Goal: Information Seeking & Learning: Learn about a topic

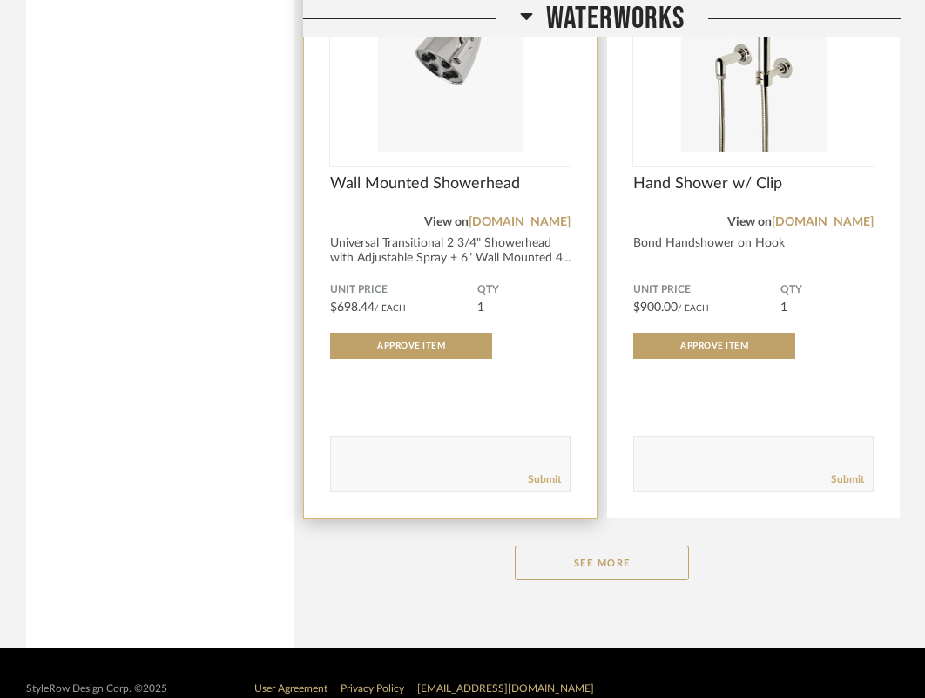
scroll to position [2543, 0]
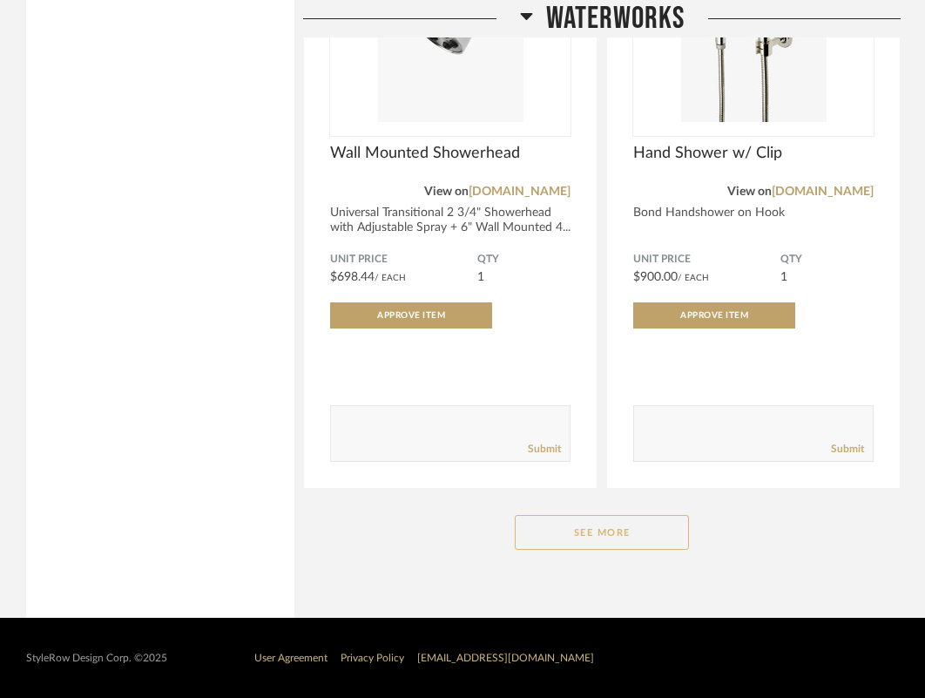
click at [585, 540] on button "See More" at bounding box center [602, 532] width 174 height 35
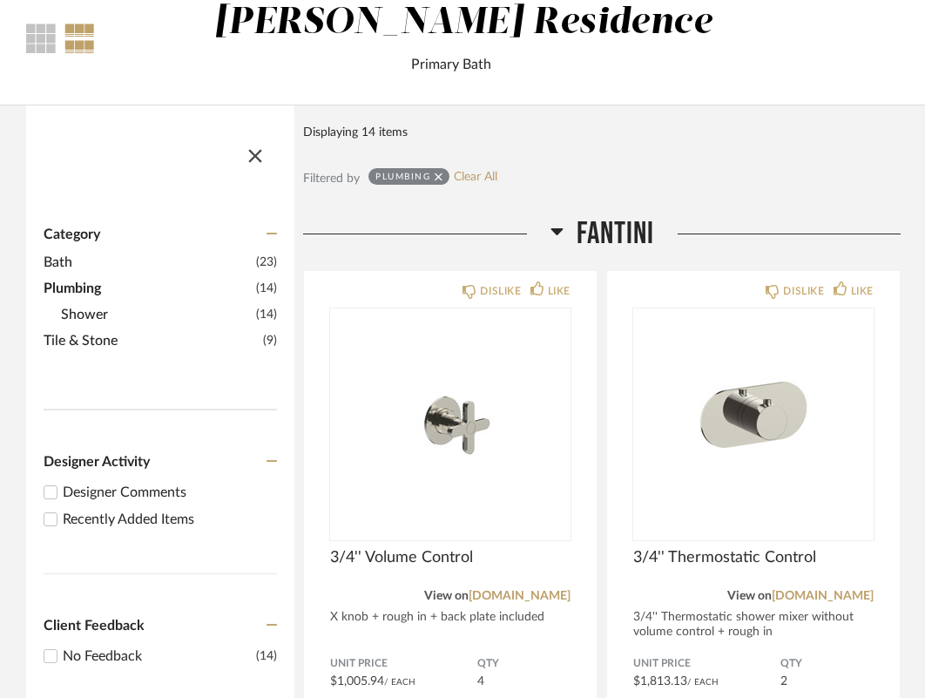
scroll to position [0, 0]
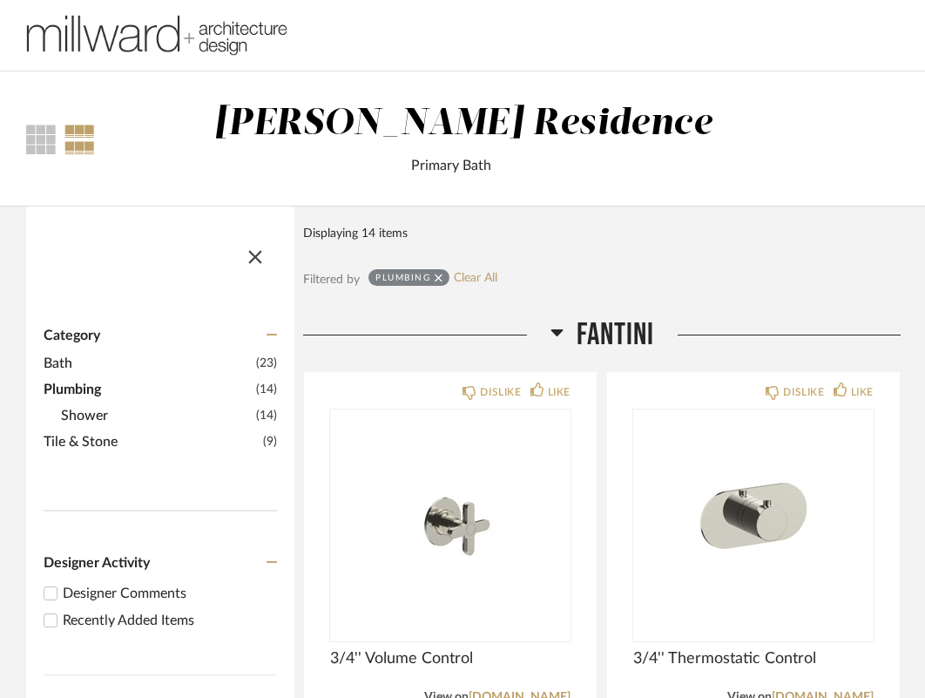
click at [89, 340] on span "Category" at bounding box center [72, 335] width 57 height 17
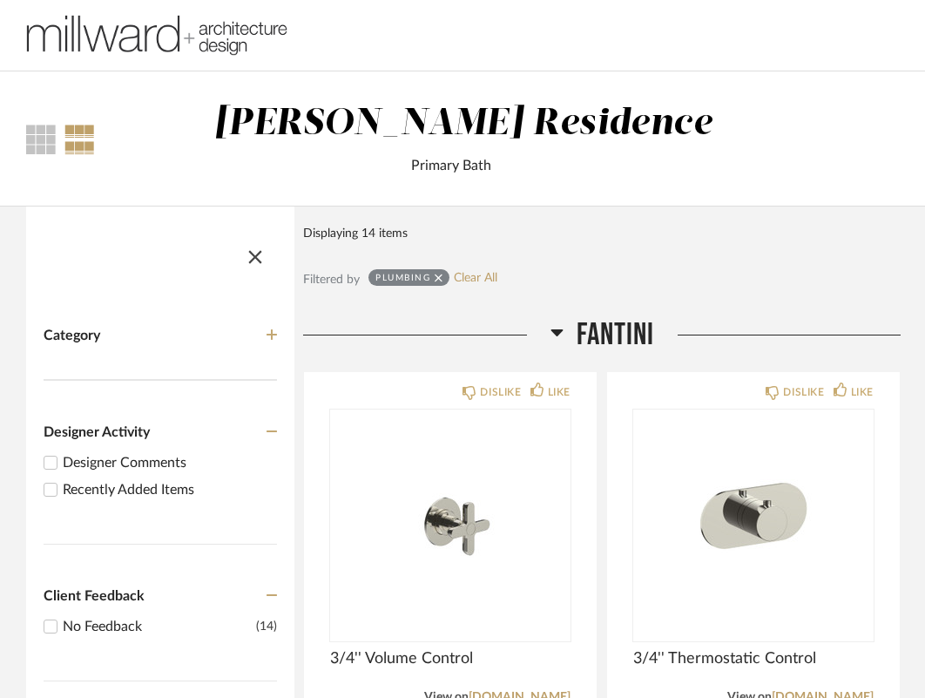
click at [152, 32] on img at bounding box center [156, 36] width 261 height 70
click at [225, 34] on img at bounding box center [156, 36] width 261 height 70
click at [439, 275] on icon at bounding box center [439, 278] width 8 height 12
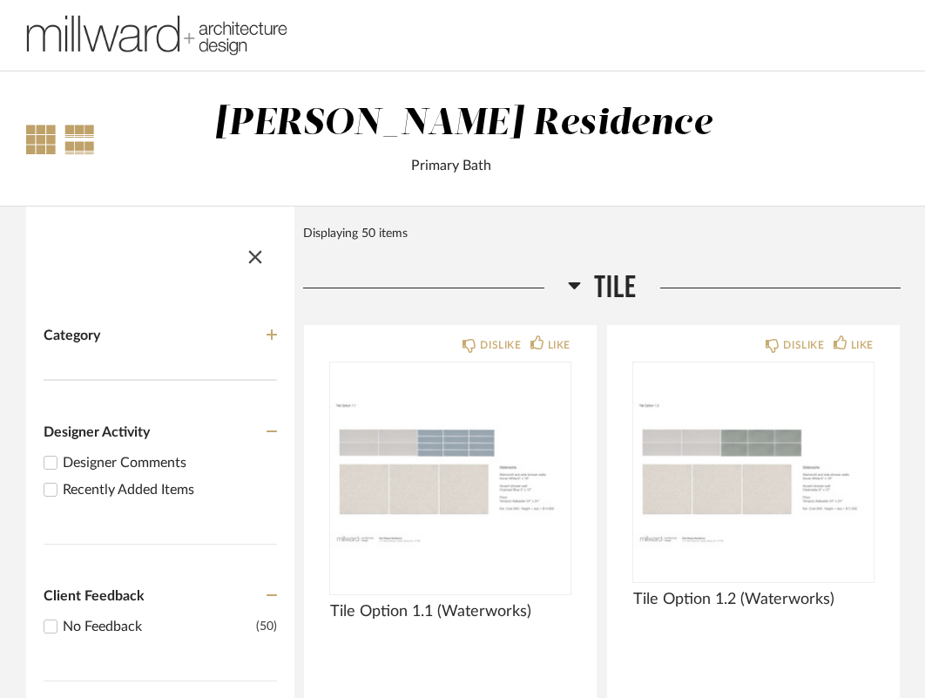
click at [37, 132] on div at bounding box center [41, 140] width 30 height 30
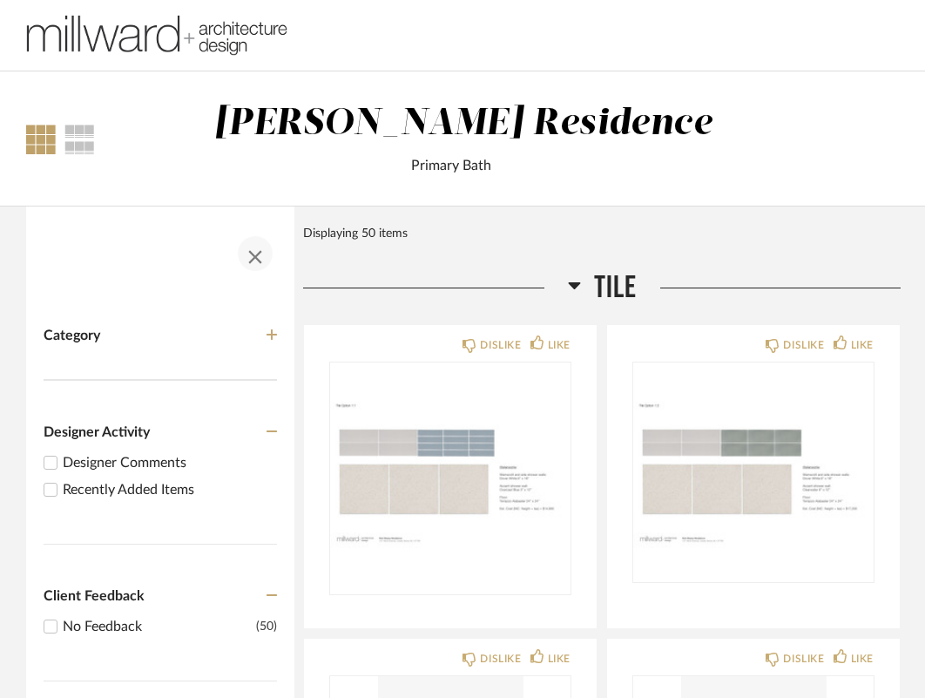
click at [258, 262] on span "button" at bounding box center [255, 254] width 42 height 42
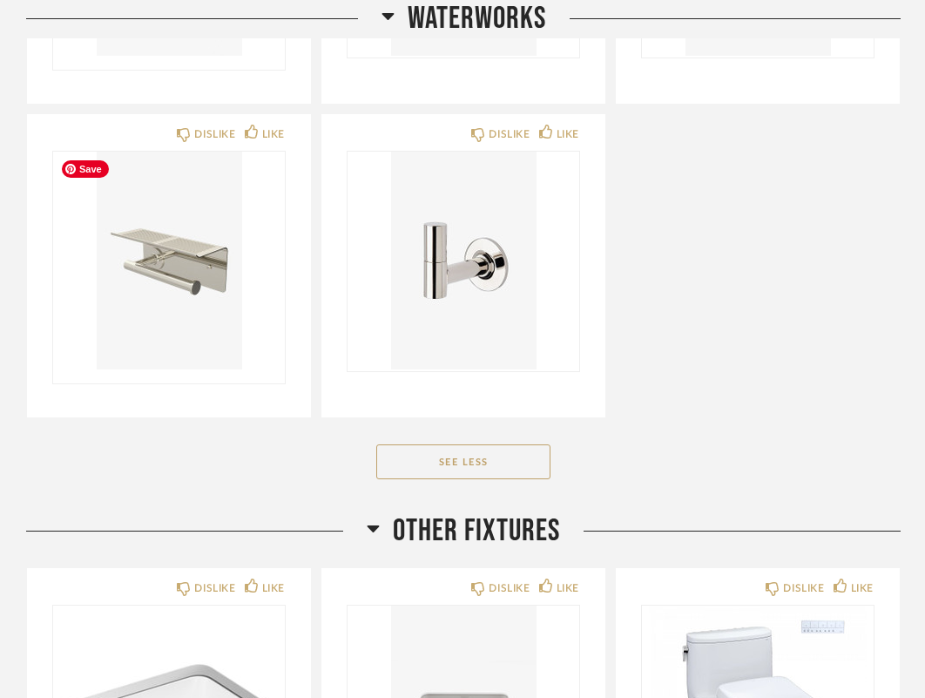
scroll to position [3297, 0]
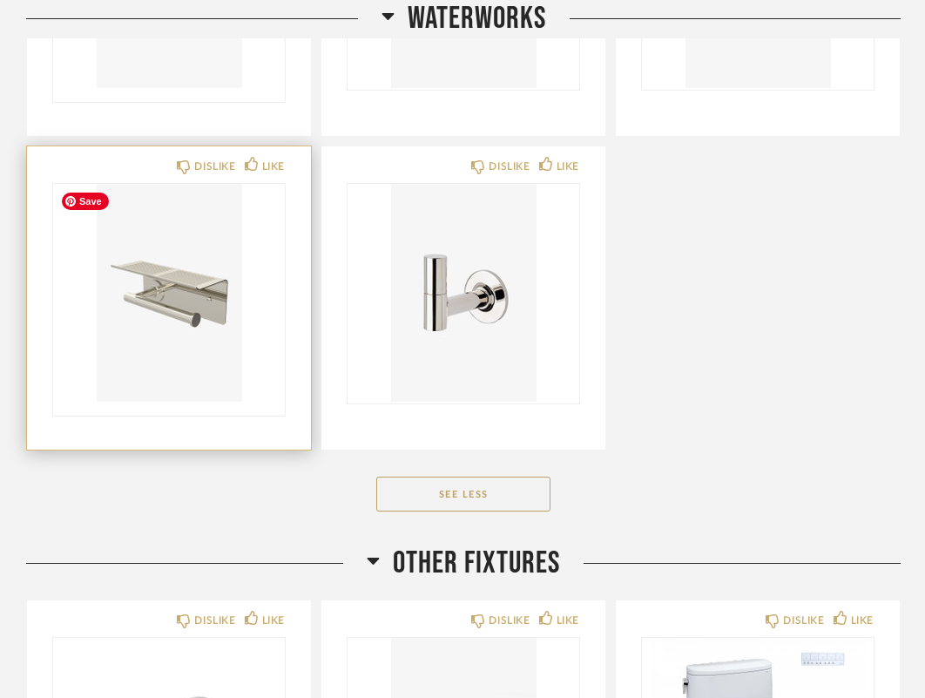
click at [223, 284] on img "0" at bounding box center [169, 293] width 232 height 218
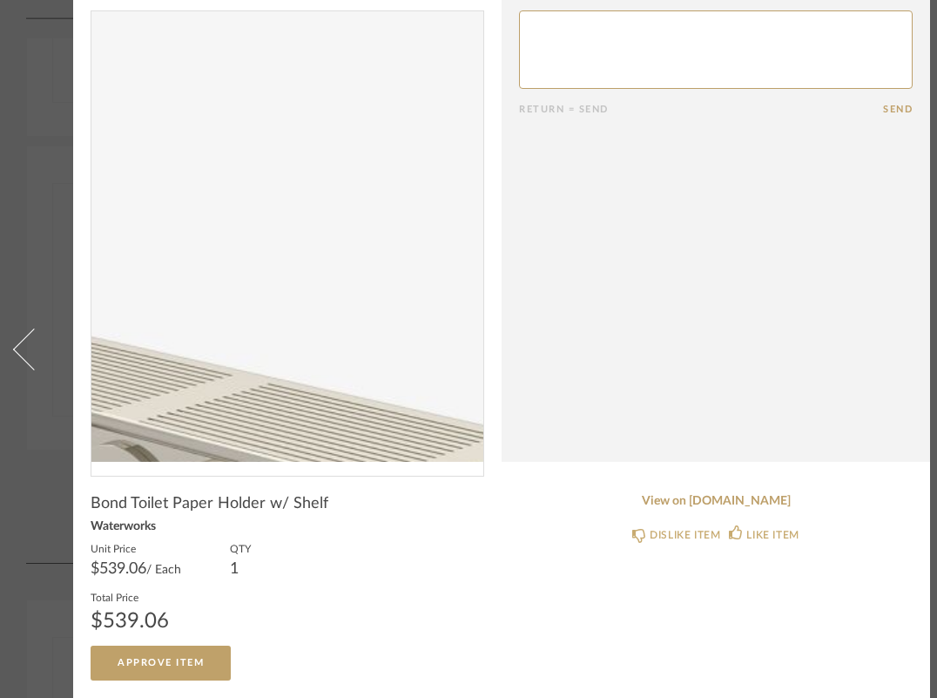
scroll to position [0, 0]
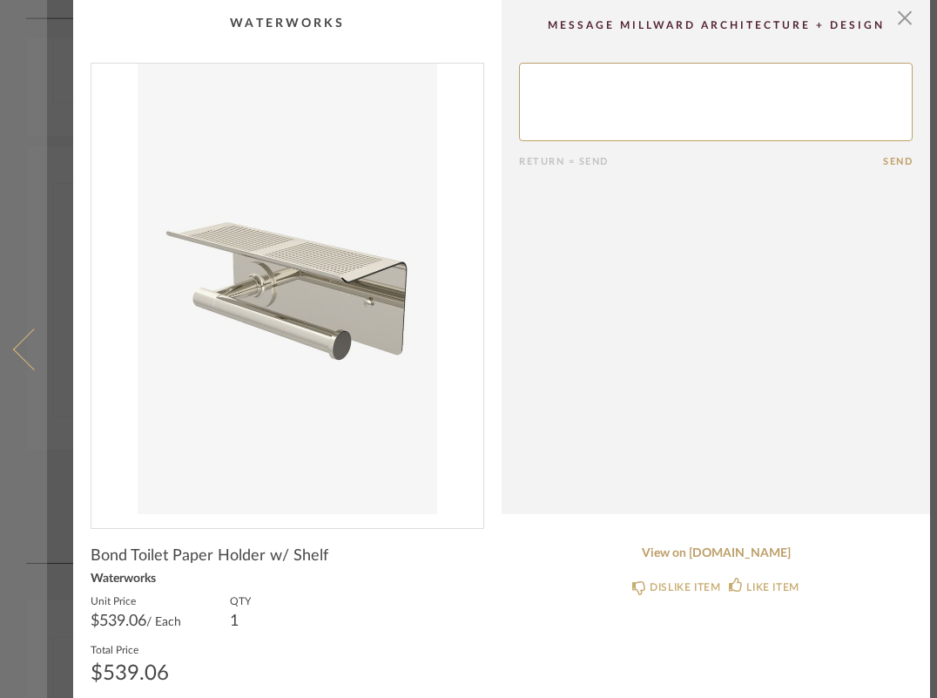
click at [41, 334] on link at bounding box center [23, 349] width 47 height 698
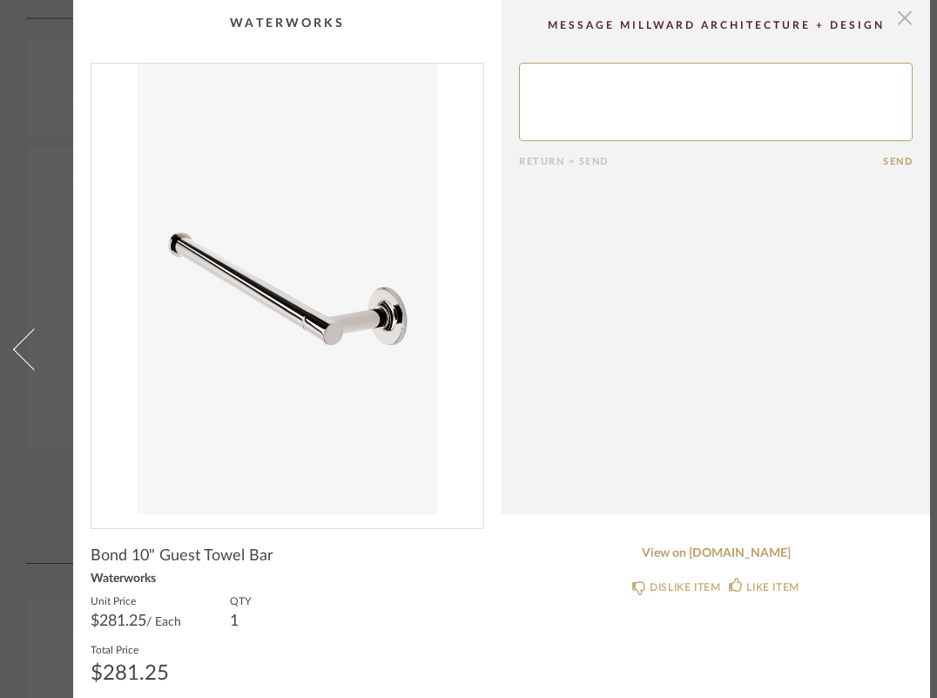
click at [911, 19] on span "button" at bounding box center [904, 17] width 35 height 35
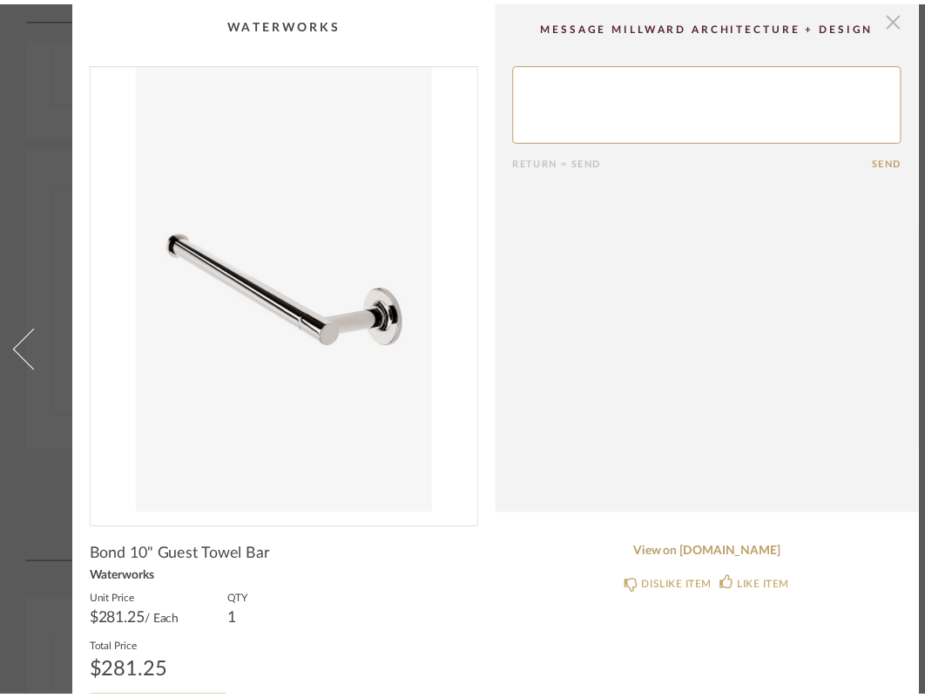
scroll to position [3297, 0]
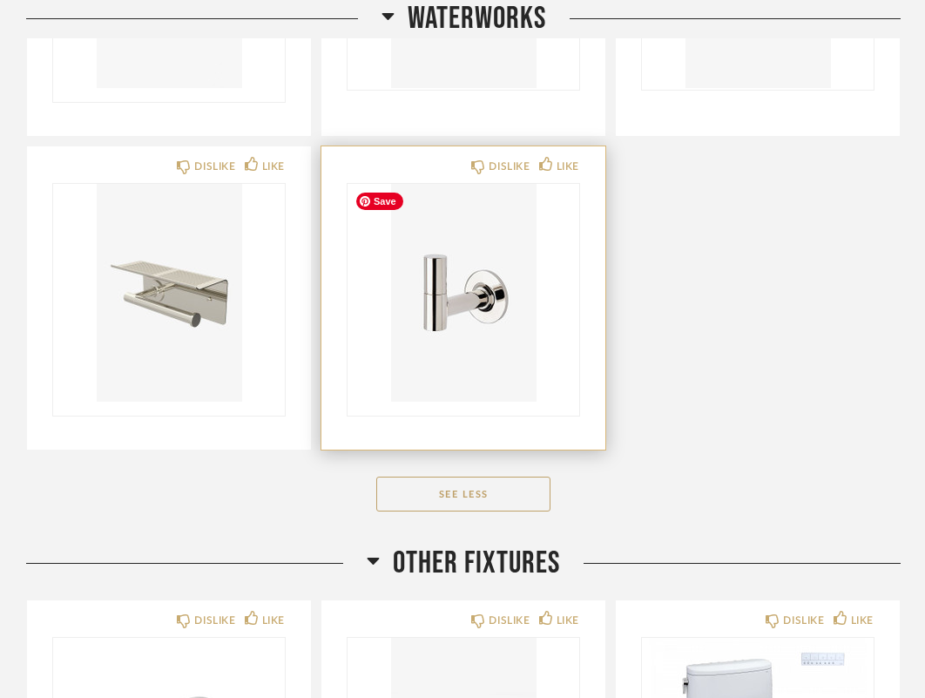
click at [473, 283] on img "0" at bounding box center [463, 293] width 232 height 218
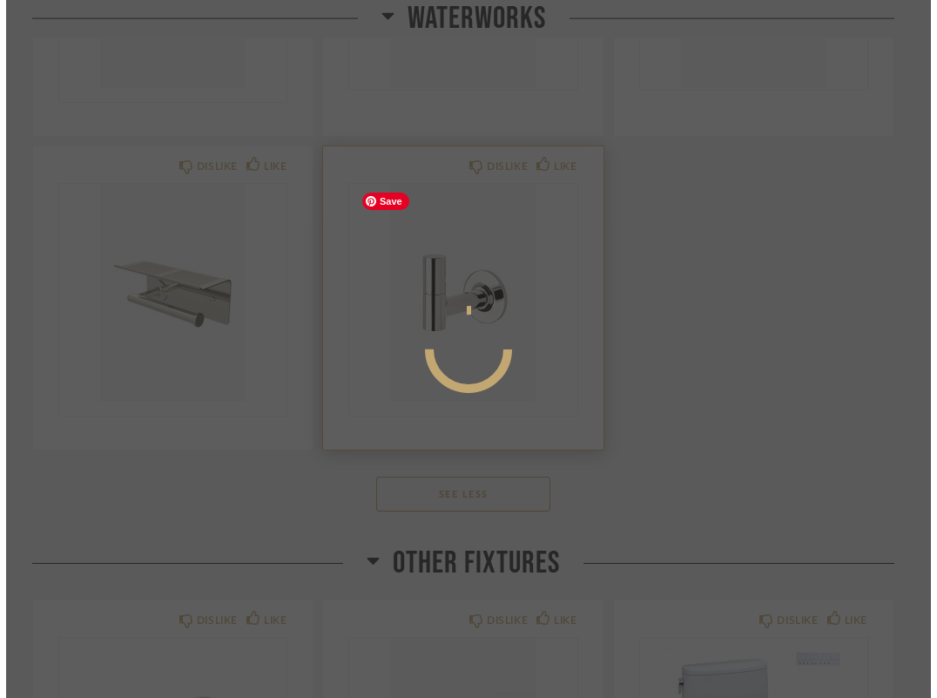
scroll to position [0, 0]
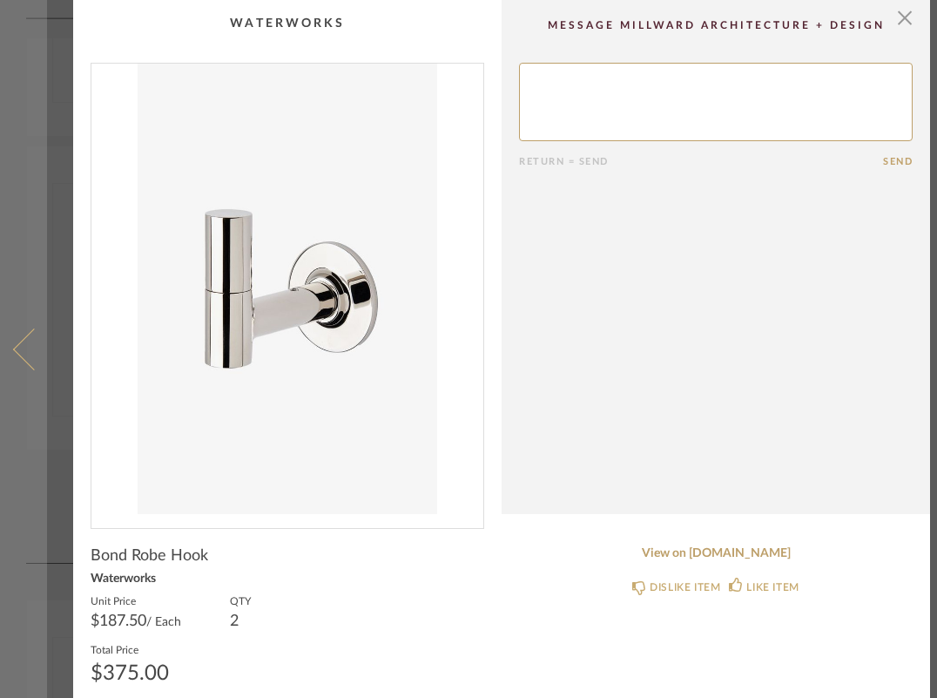
click at [34, 362] on span at bounding box center [34, 348] width 42 height 42
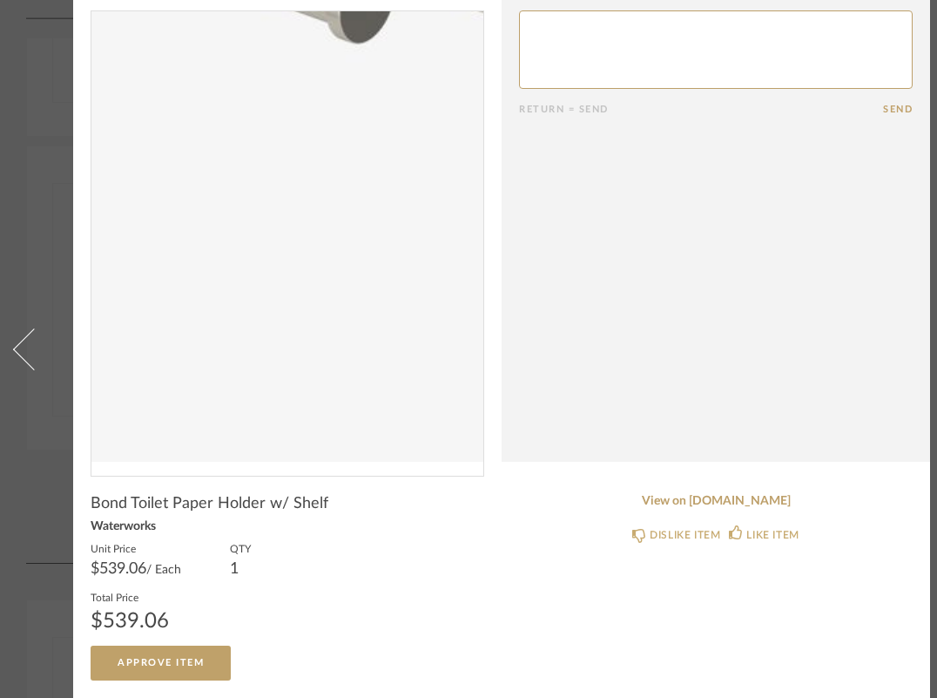
scroll to position [63, 0]
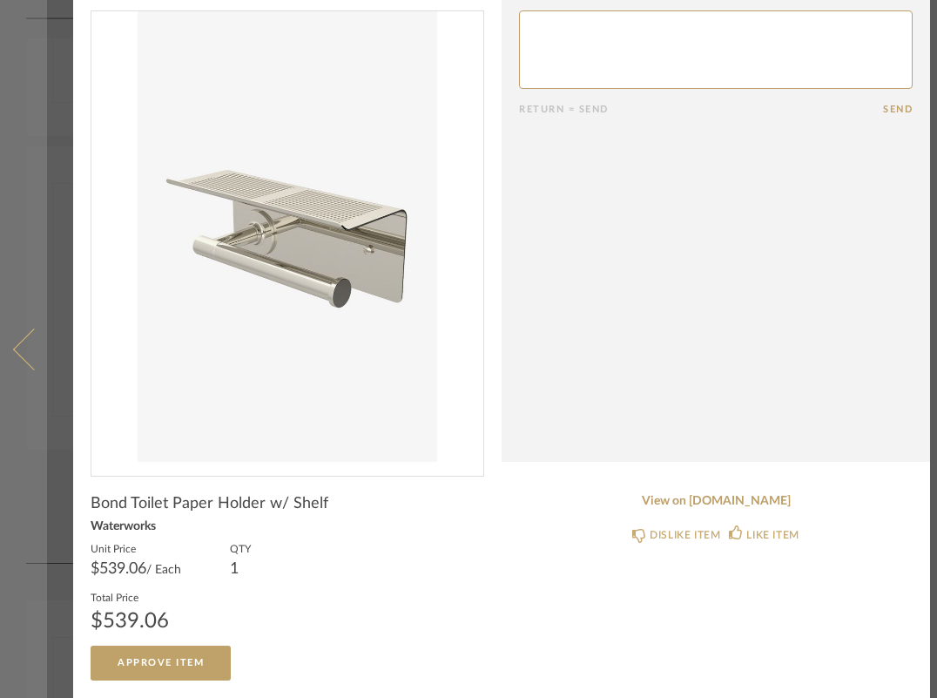
click at [38, 351] on span at bounding box center [34, 348] width 42 height 42
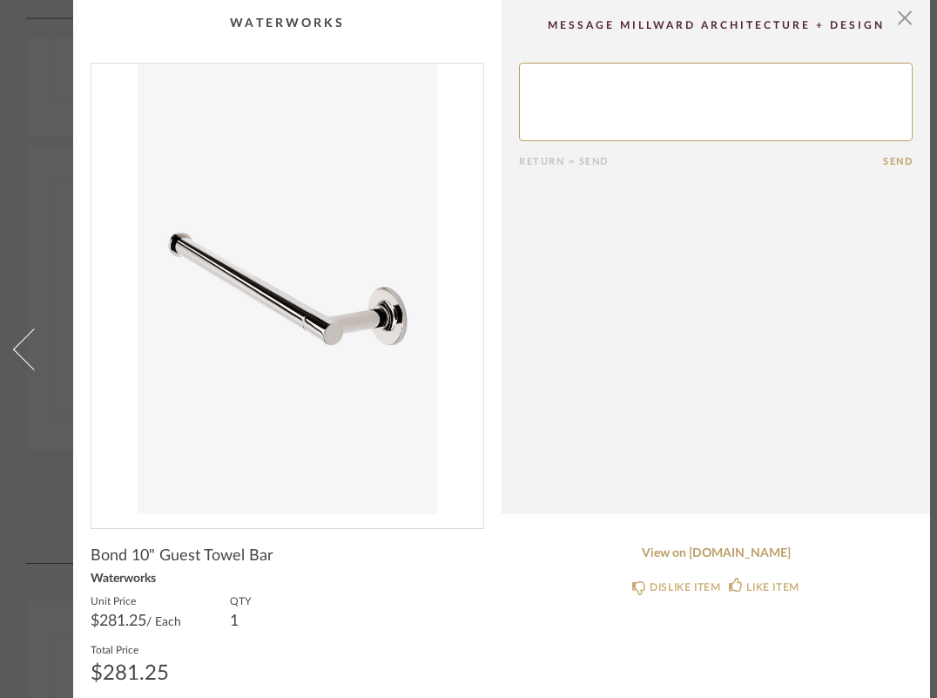
scroll to position [66, 0]
